Goal: Information Seeking & Learning: Learn about a topic

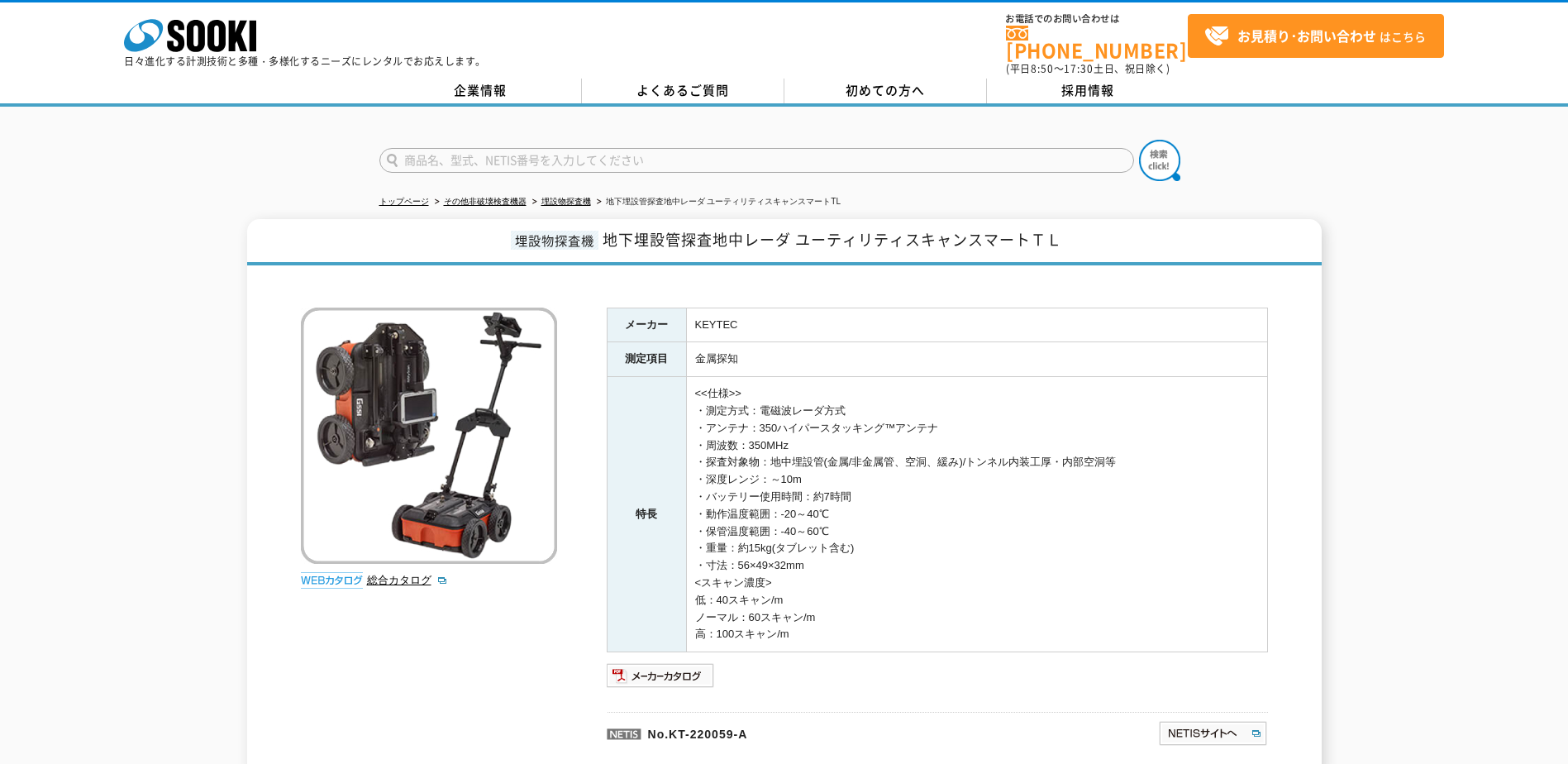
click at [429, 641] on div "総合カタログ メーカー KEYTEC 測定項目 金属探知 特長 <<仕様>> ・測定方式：電磁波レーダ方式 ・アンテナ：350ハイパースタッキング™アンテナ …" at bounding box center [784, 527] width 967 height 506
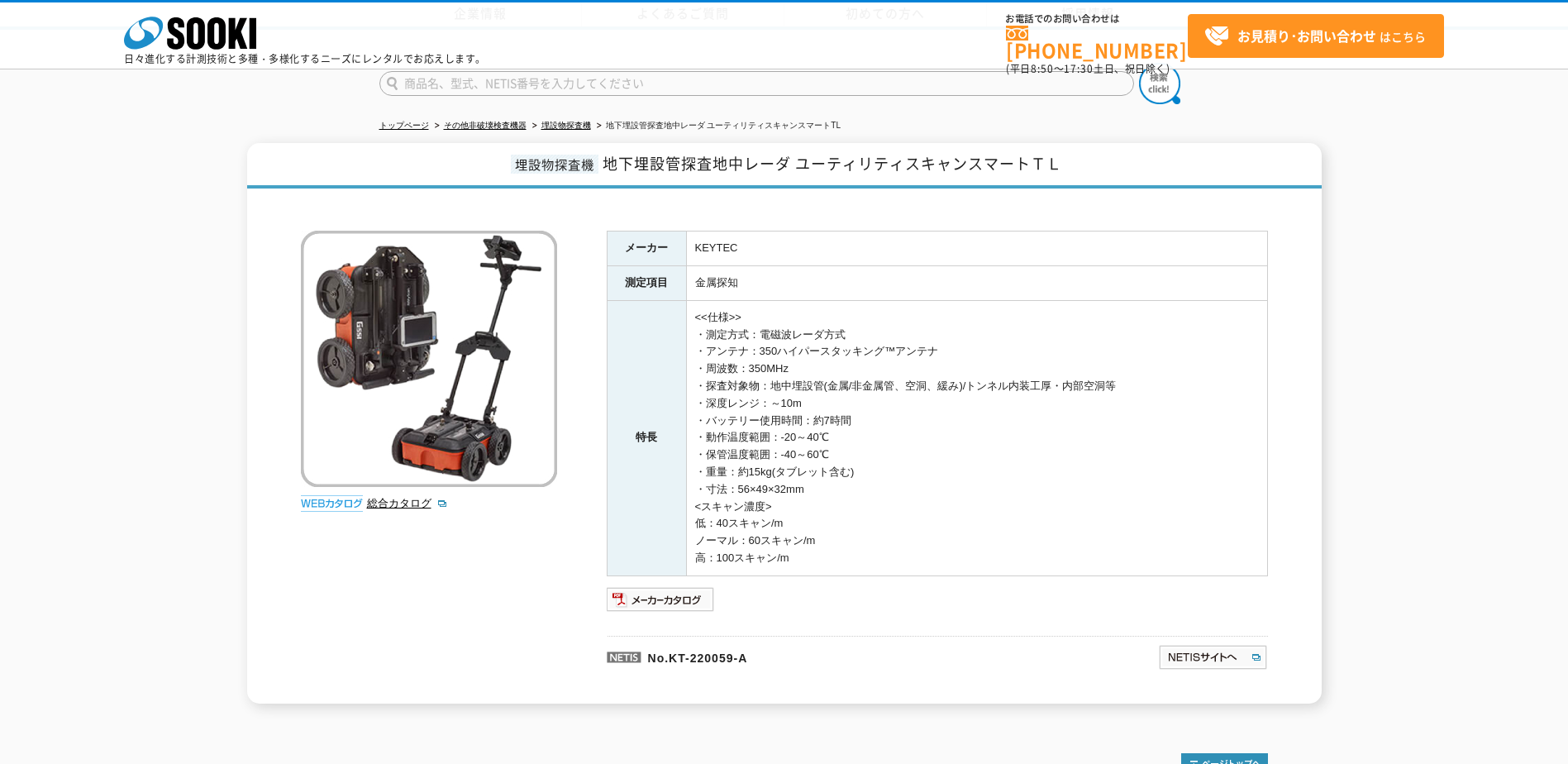
scroll to position [175, 0]
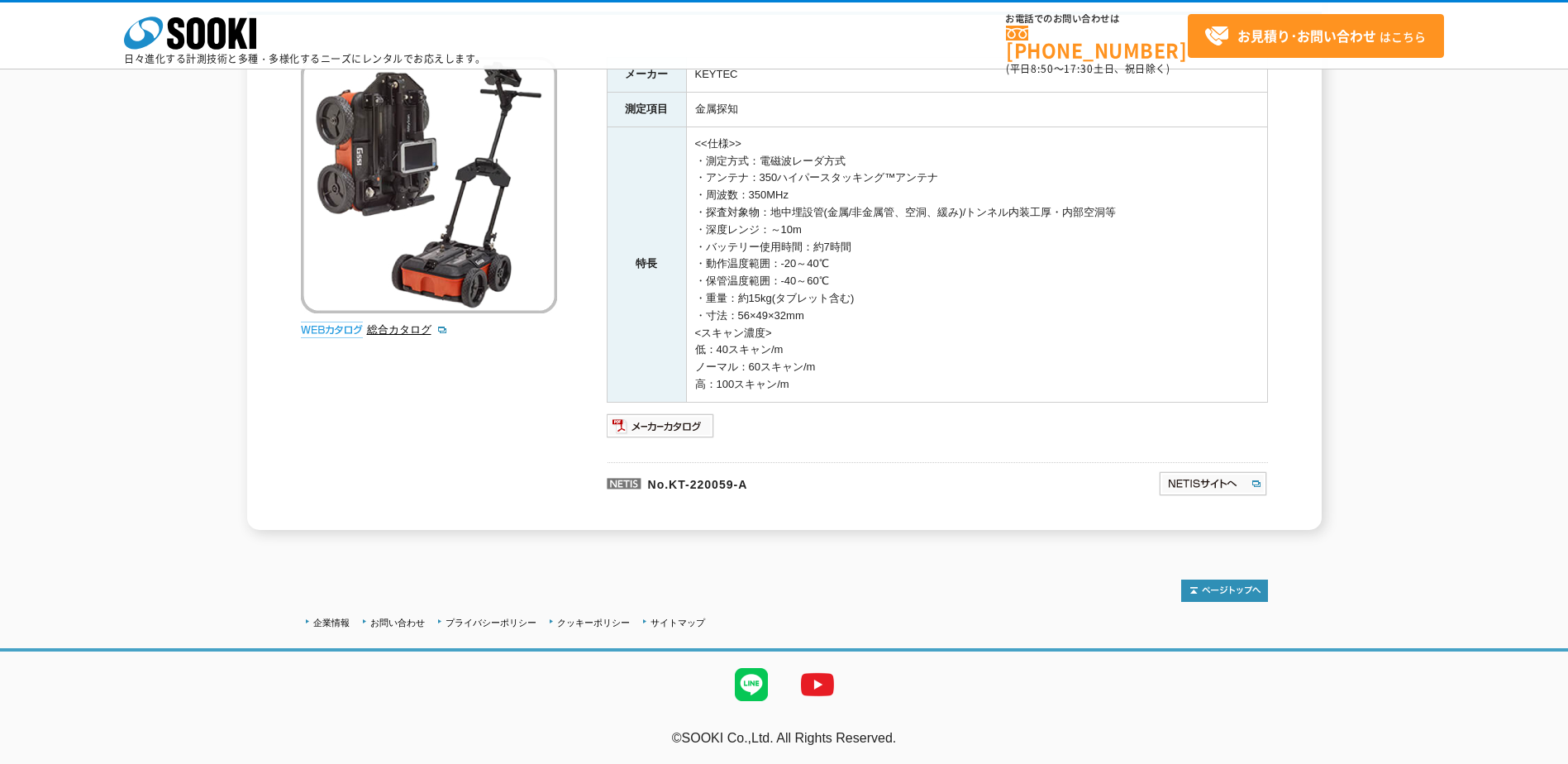
drag, startPoint x: 814, startPoint y: 389, endPoint x: 599, endPoint y: 103, distance: 357.8
click at [599, 103] on div "総合カタログ メーカー KEYTEC 測定項目 金属探知 特長 <<仕様>> ・測定方式：電磁波レーダ方式 ・アンテナ：350ハイパースタッキング™アンテナ …" at bounding box center [784, 276] width 967 height 506
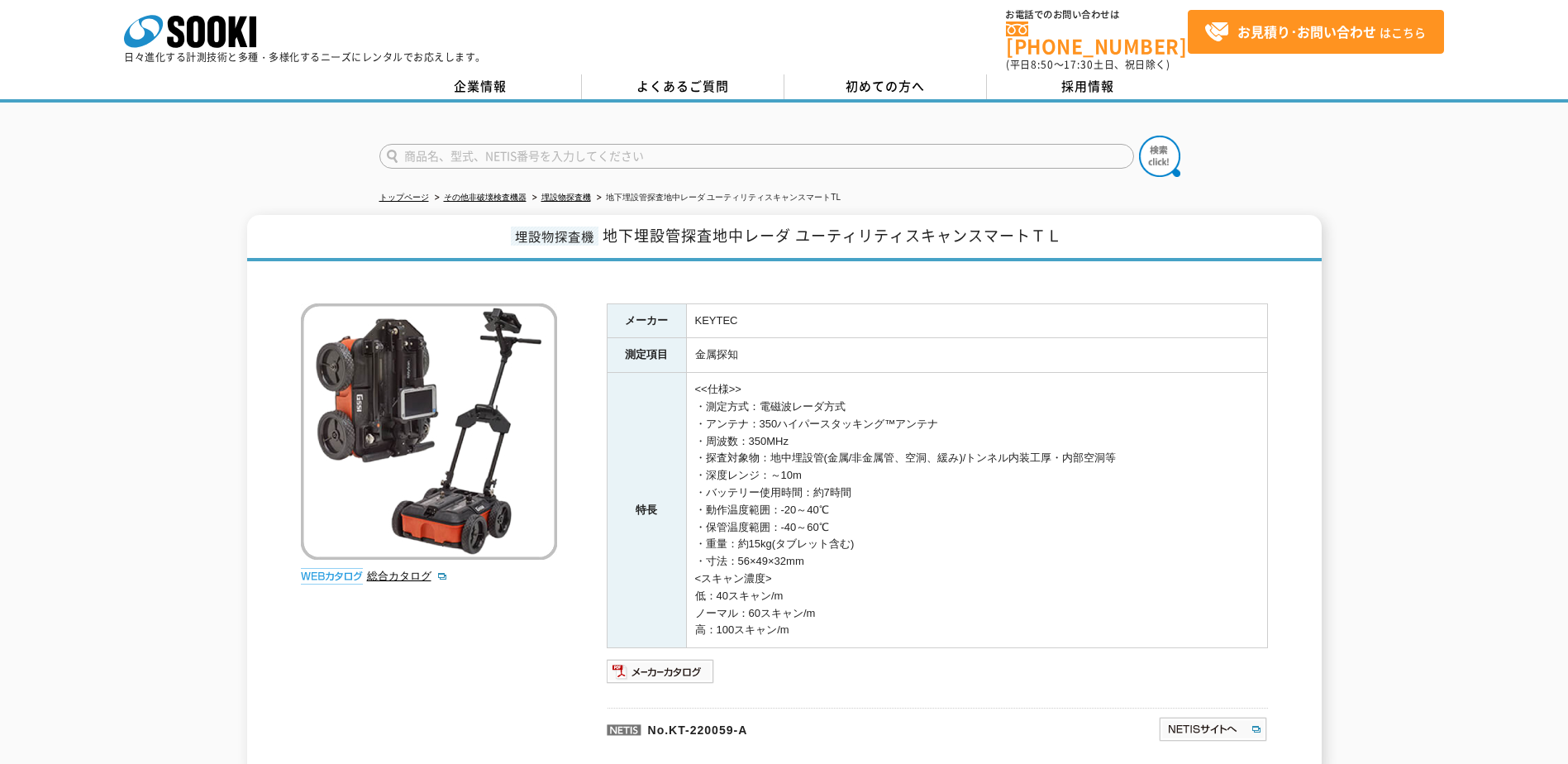
scroll to position [0, 0]
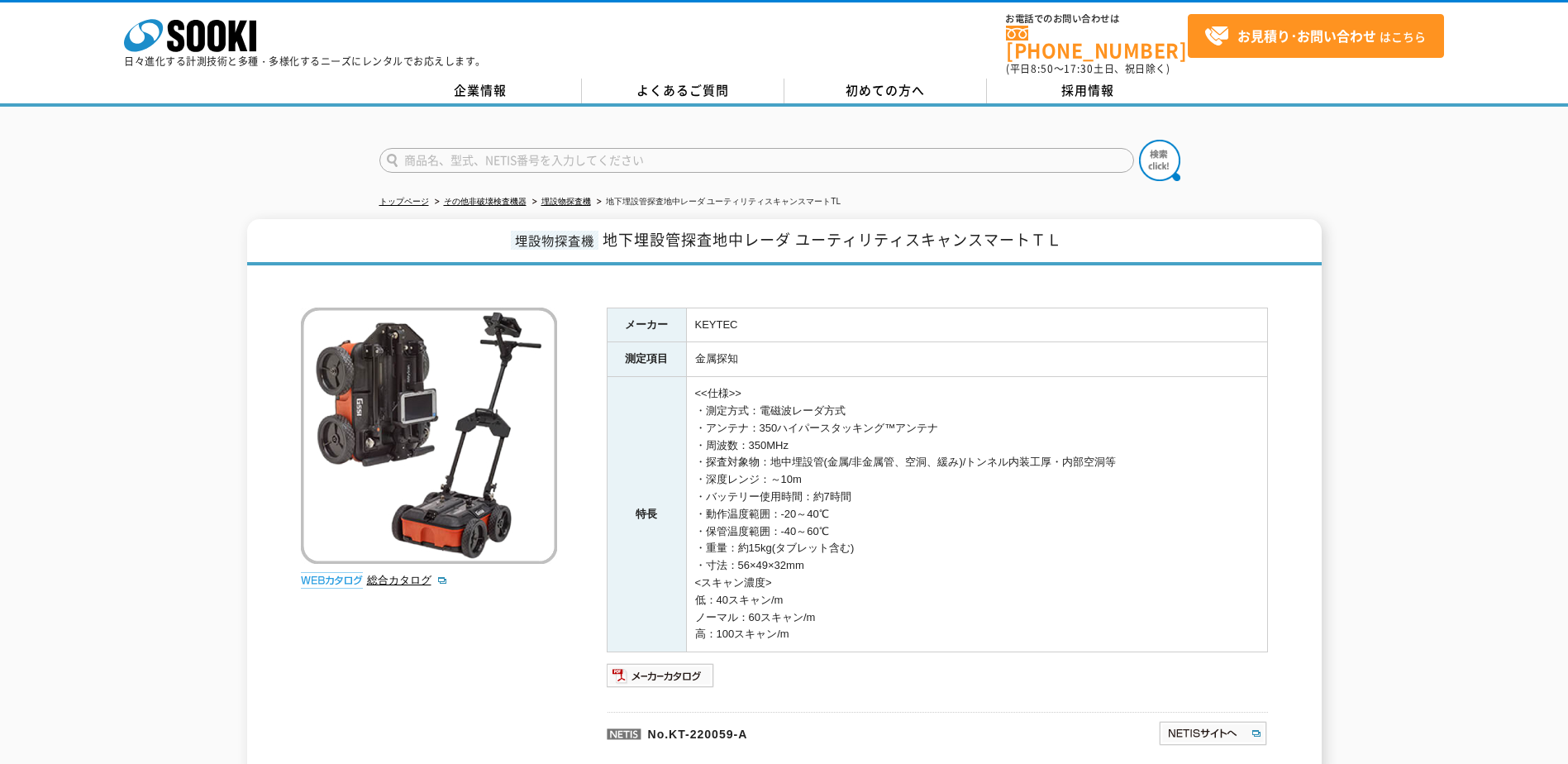
click at [739, 274] on div at bounding box center [784, 282] width 967 height 17
click at [209, 143] on div at bounding box center [784, 146] width 1568 height 79
drag, startPoint x: 0, startPoint y: 0, endPoint x: 876, endPoint y: 635, distance: 1081.9
click at [876, 635] on div "総合カタログ メーカー KEYTEC 測定項目 金属探知 特長 <<仕様>> ・測定方式：電磁波レーダ方式 ・アンテナ：350ハイパースタッキング™アンテナ …" at bounding box center [784, 527] width 967 height 506
click at [876, 635] on td "<<仕様>> ・測定方式：電磁波レーダ方式 ・アンテナ：350ハイパースタッキング™アンテナ ・周波数：350MHz ・探査対象物：地中埋設管(金属/非金属管…" at bounding box center [976, 515] width 581 height 276
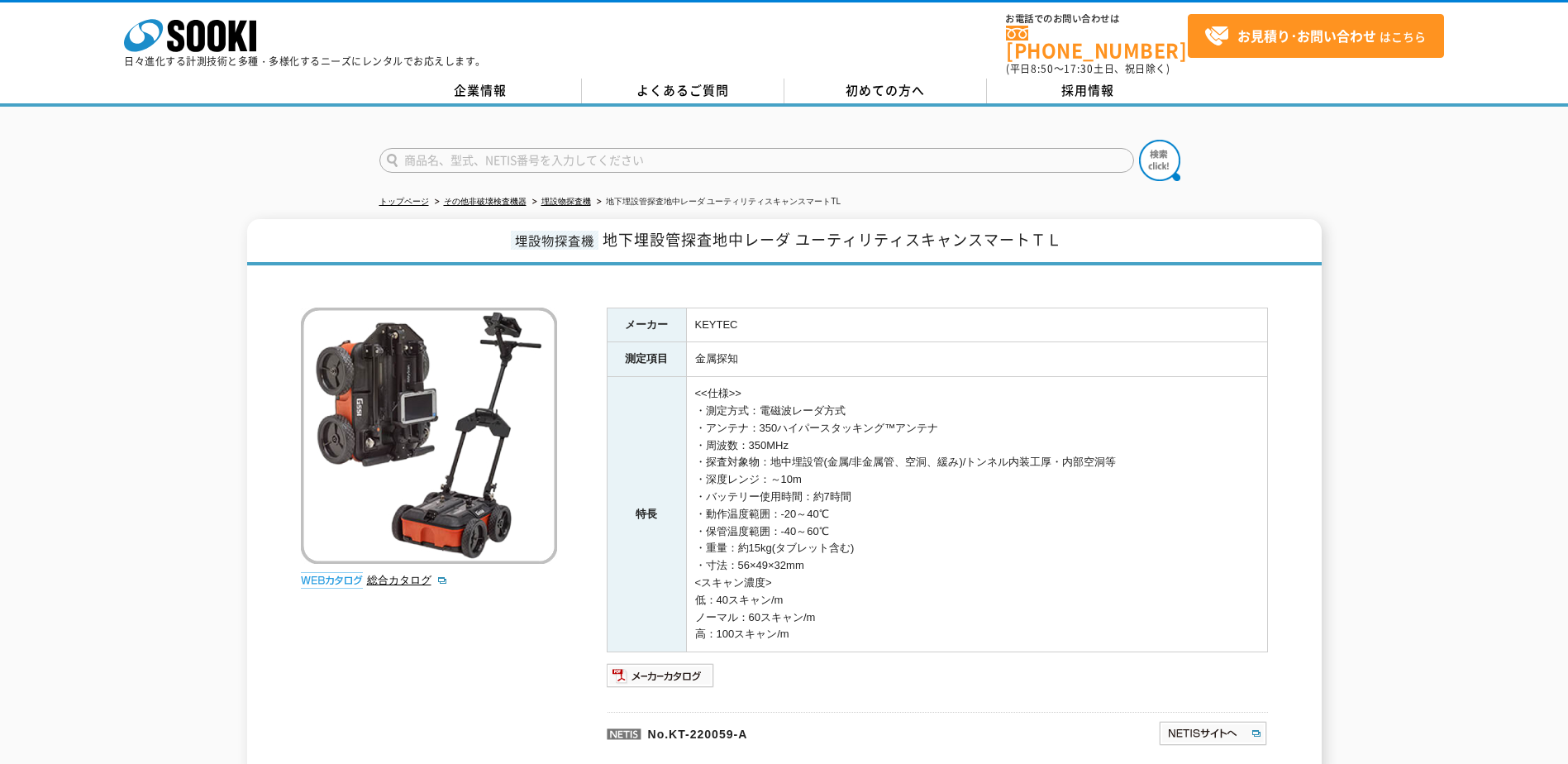
drag, startPoint x: 866, startPoint y: 633, endPoint x: 608, endPoint y: 253, distance: 459.3
click at [608, 253] on div "埋設物探査機 地下埋設管探査地中レーダ ユーティリティスキャンスマートＴＬ 総合カタログ メーカー KEYTEC 測定項目 金属探知 特長 <<仕様>> ・測…" at bounding box center [784, 499] width 1074 height 561
drag, startPoint x: 608, startPoint y: 253, endPoint x: 607, endPoint y: 291, distance: 38.0
click at [607, 291] on div "総合カタログ メーカー KEYTEC 測定項目 金属探知 特長 <<仕様>> ・測定方式：電磁波レーダ方式 ・アンテナ：350ハイパースタッキング™アンテナ …" at bounding box center [784, 527] width 967 height 506
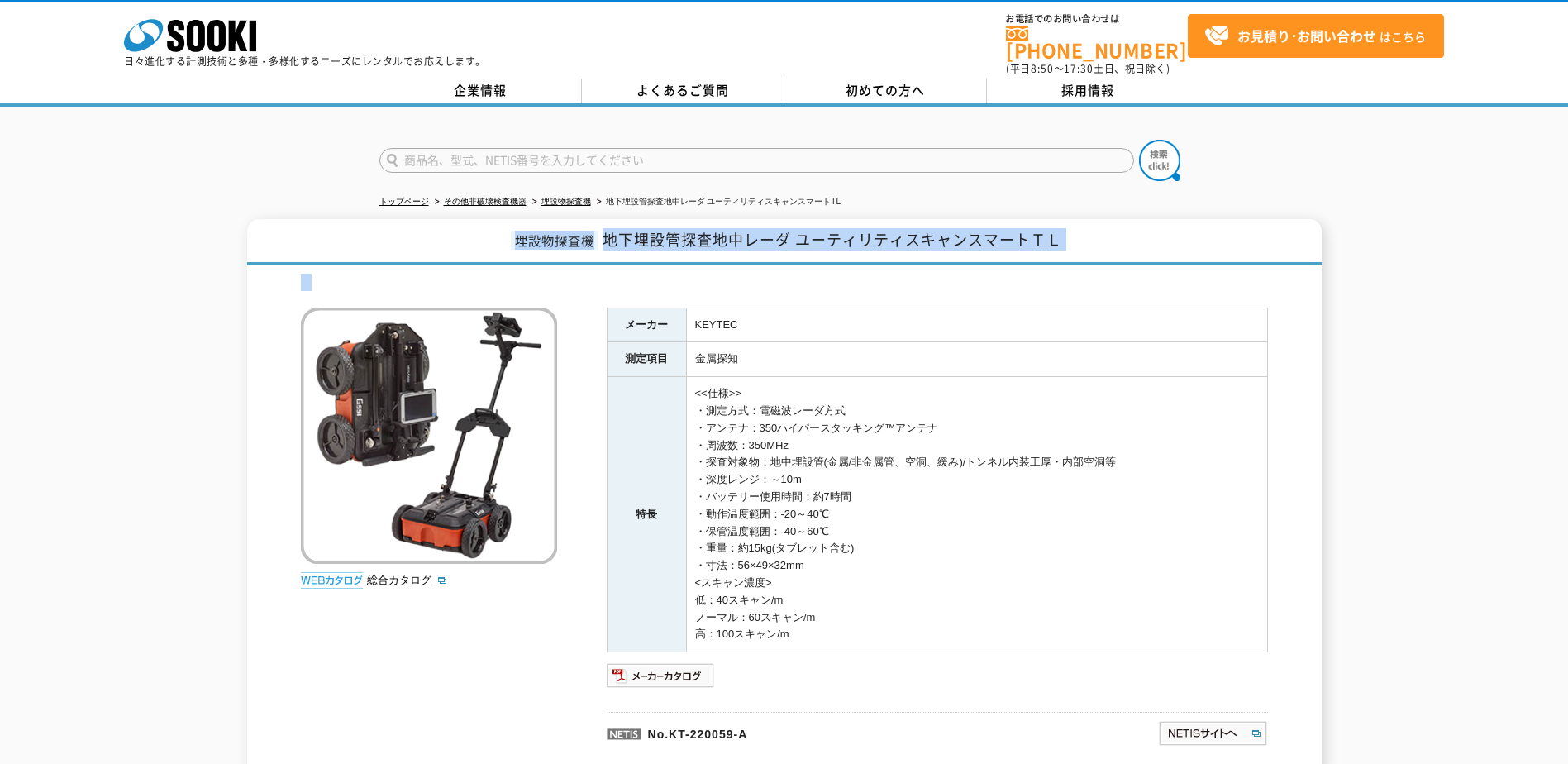
drag, startPoint x: 601, startPoint y: 262, endPoint x: 202, endPoint y: 149, distance: 414.7
click at [202, 149] on div "トップページ その他非破壊検査機器 埋設物探査機 地下埋設管探査地中レーダ ユーティリティスキャンスマートTL 埋設物探査機 地下埋設管探査地中レーダ ユーテ…" at bounding box center [784, 452] width 1568 height 690
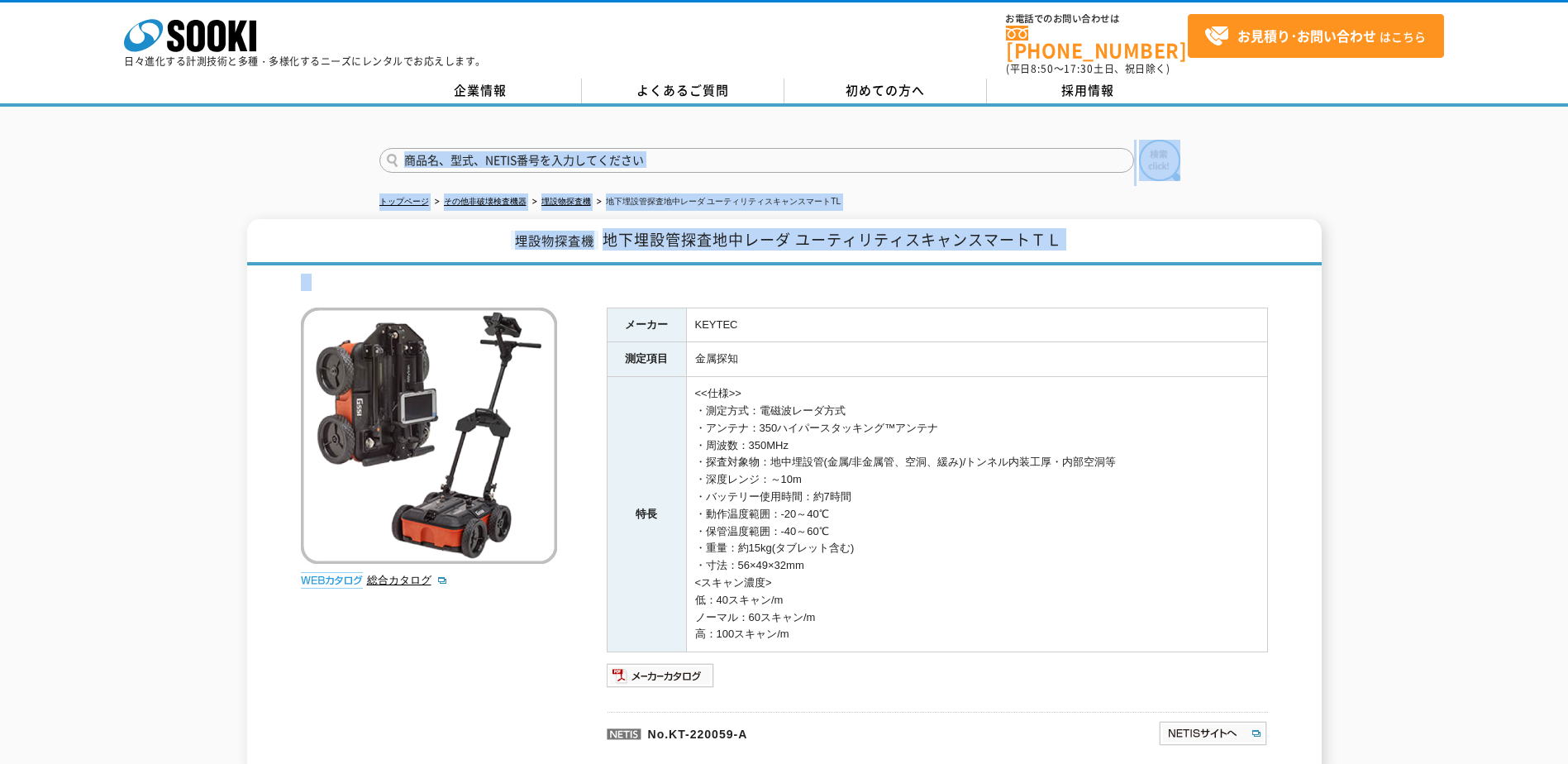
drag, startPoint x: 202, startPoint y: 149, endPoint x: 309, endPoint y: 238, distance: 139.2
click at [309, 238] on h1 "埋設物探査機 地下埋設管探査地中レーダ ユーティリティスキャンスマートＴＬ" at bounding box center [784, 242] width 1074 height 46
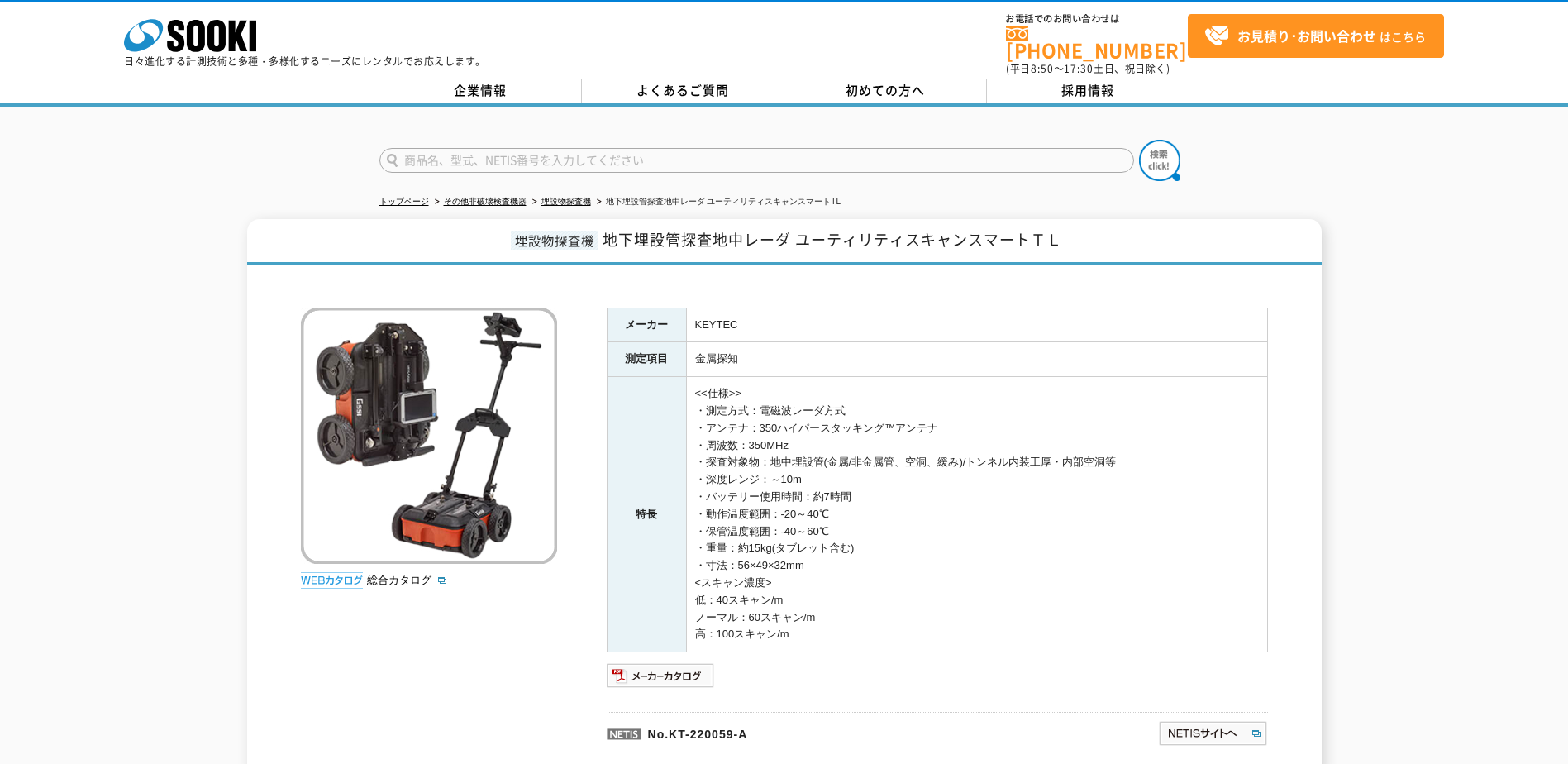
click at [143, 380] on div "埋設物探査機 地下埋設管探査地中レーダ ユーティリティスキャンスマートＴＬ 総合カタログ メーカー KEYTEC 測定項目 金属探知 特長 <<仕様>> ・測…" at bounding box center [784, 499] width 1568 height 561
click at [269, 152] on div at bounding box center [784, 146] width 1568 height 79
drag, startPoint x: 324, startPoint y: 63, endPoint x: 462, endPoint y: 63, distance: 138.0
click at [462, 63] on p "日々進化する計測技術と多種・多様化するニーズにレンタルでお応えします。" at bounding box center [305, 61] width 362 height 10
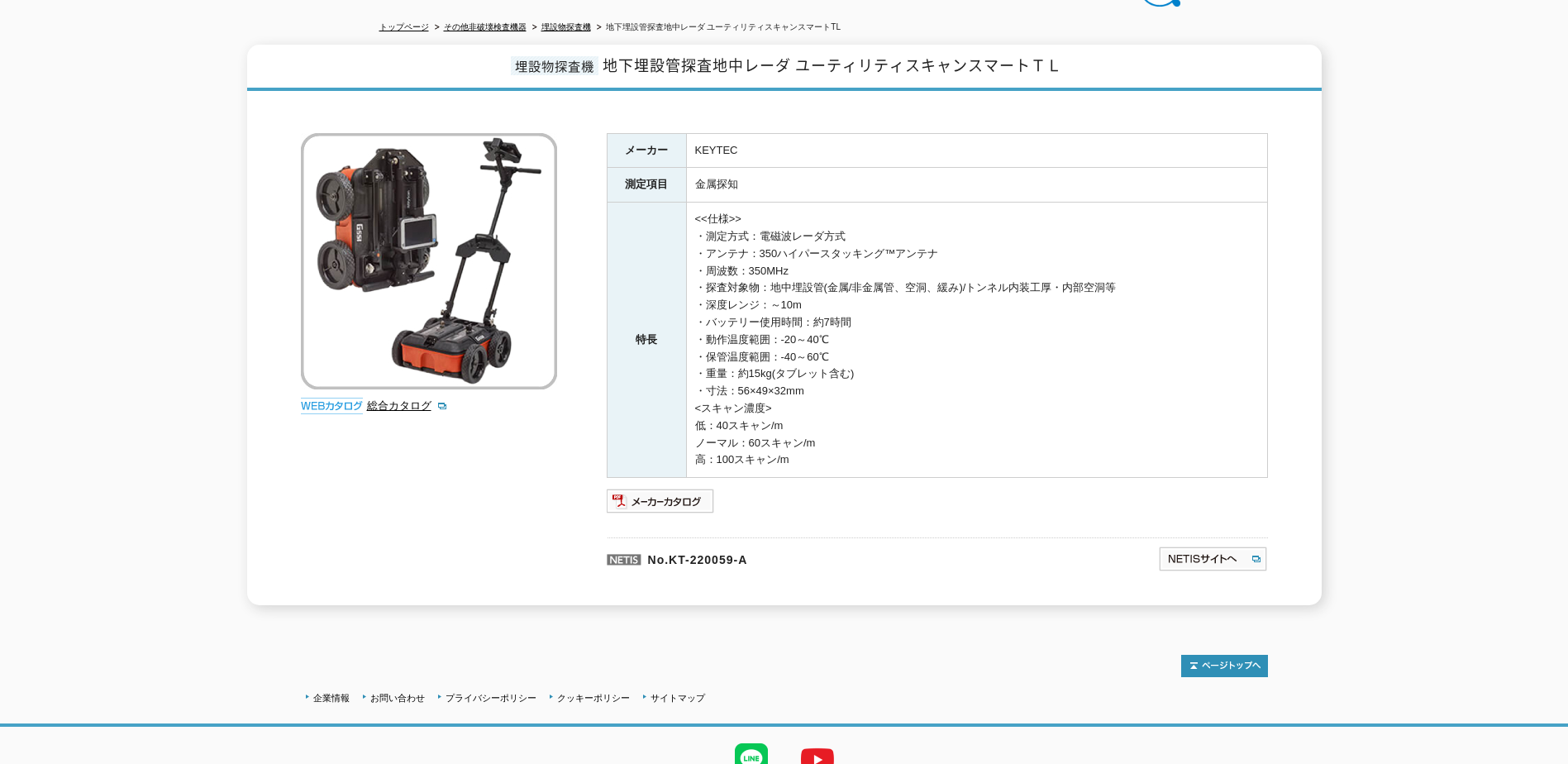
scroll to position [59, 0]
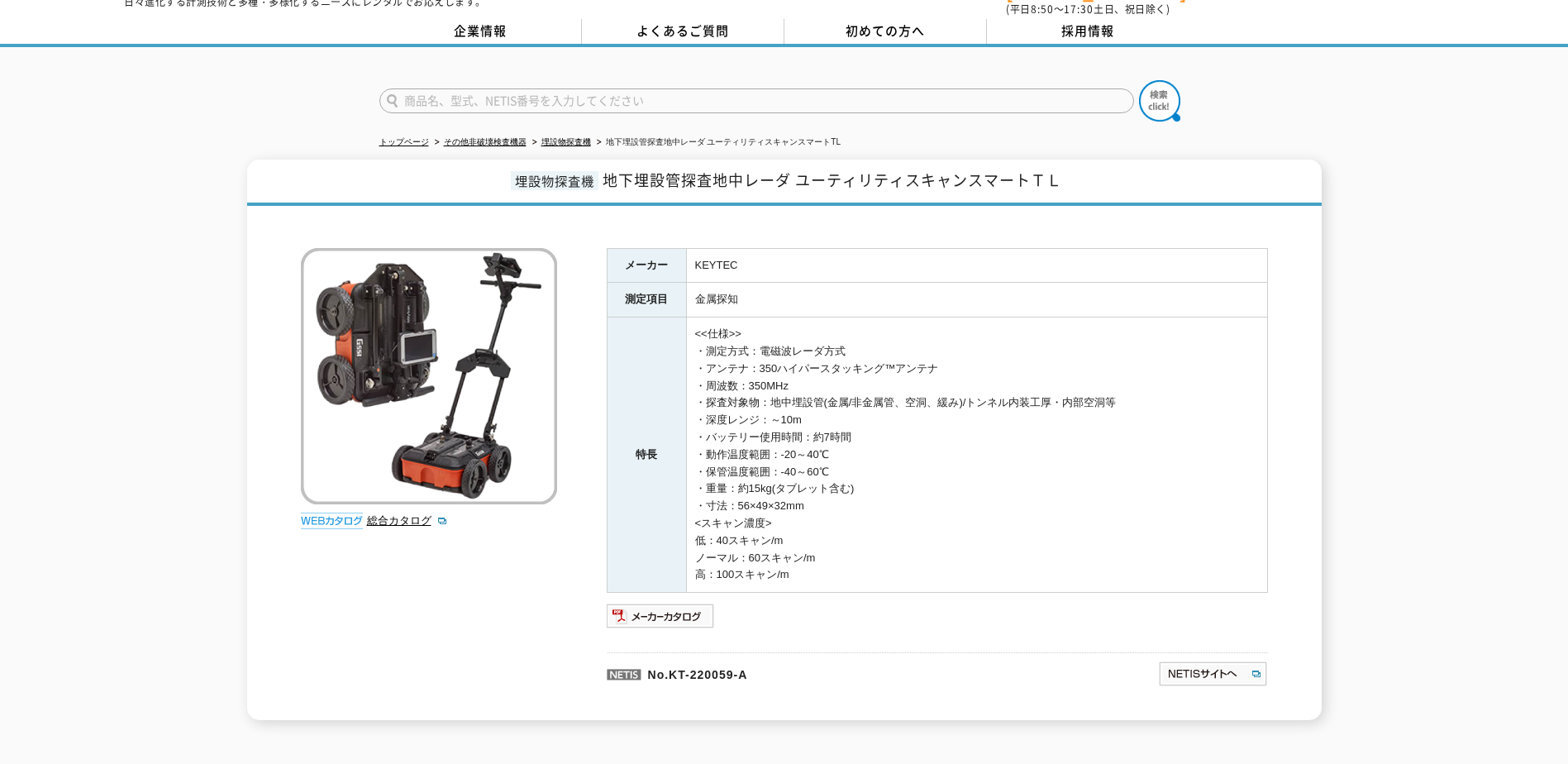
click at [107, 272] on div "埋設物探査機 地下埋設管探査地中レーダ ユーティリティスキャンスマートＴＬ 総合カタログ メーカー KEYTEC 測定項目 金属探知 特長 <<仕様>> ・測…" at bounding box center [784, 440] width 1568 height 561
click at [413, 137] on link "トップページ" at bounding box center [404, 142] width 50 height 9
